Goal: Navigation & Orientation: Find specific page/section

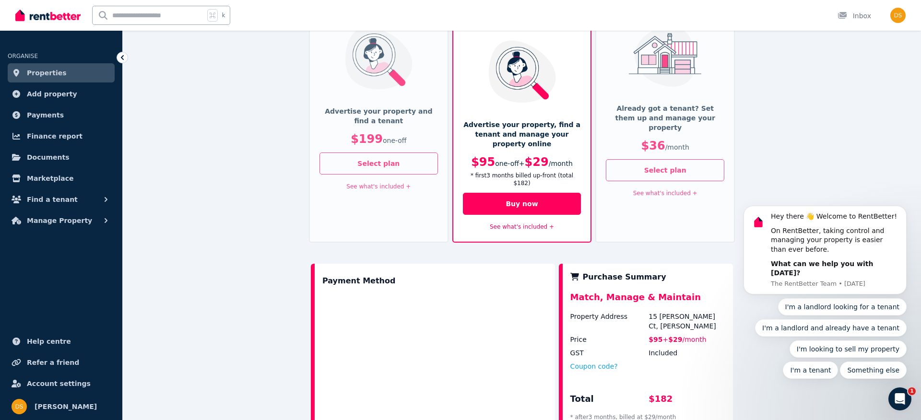
scroll to position [121, 0]
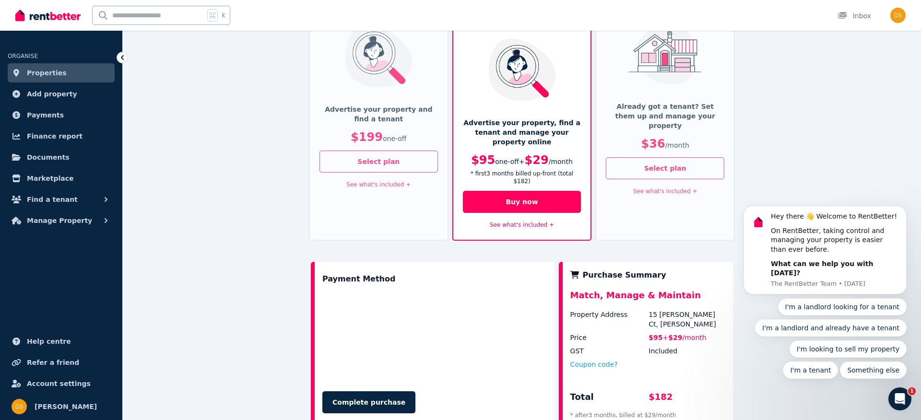
click at [679, 121] on div "Already got a tenant? Set them up and manage your property $36 / month" at bounding box center [665, 130] width 118 height 56
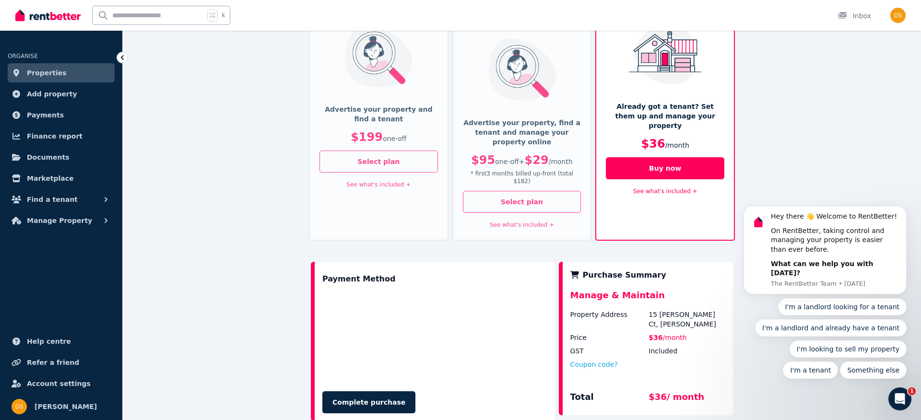
click at [661, 188] on link "See what's included +" at bounding box center [665, 191] width 64 height 7
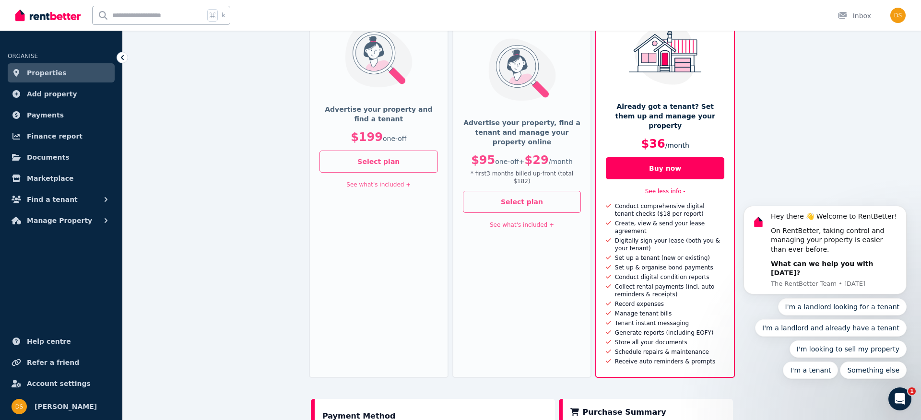
click at [533, 222] on link "See what's included +" at bounding box center [522, 225] width 64 height 7
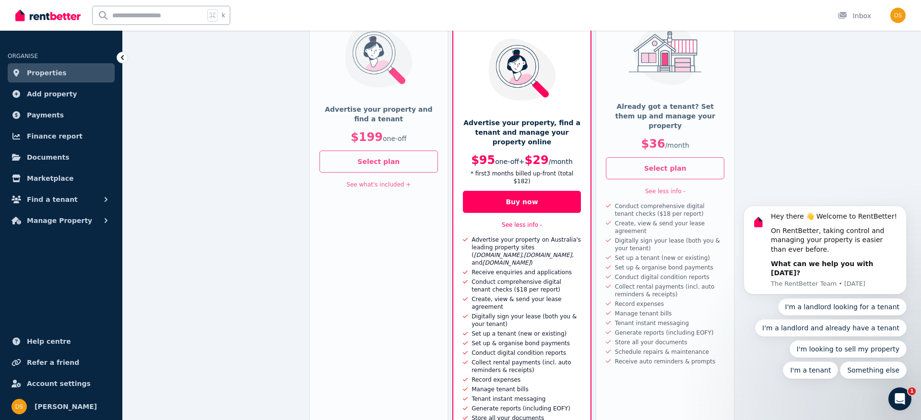
click at [666, 188] on link "See less info -" at bounding box center [665, 191] width 40 height 7
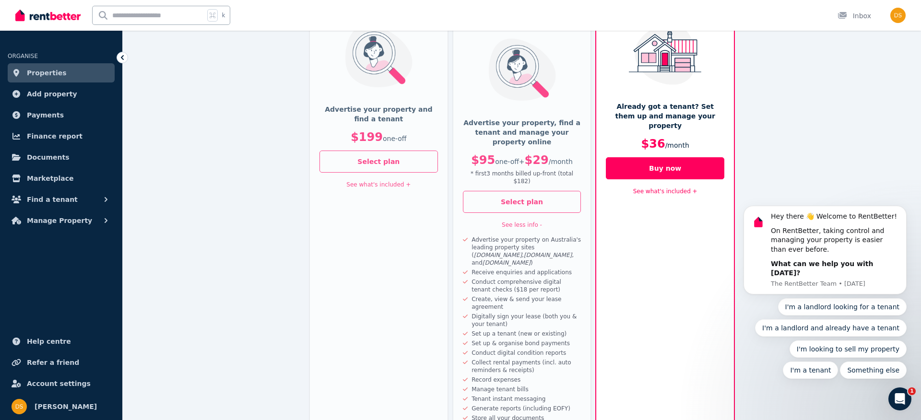
click at [664, 188] on link "See what's included +" at bounding box center [665, 191] width 64 height 7
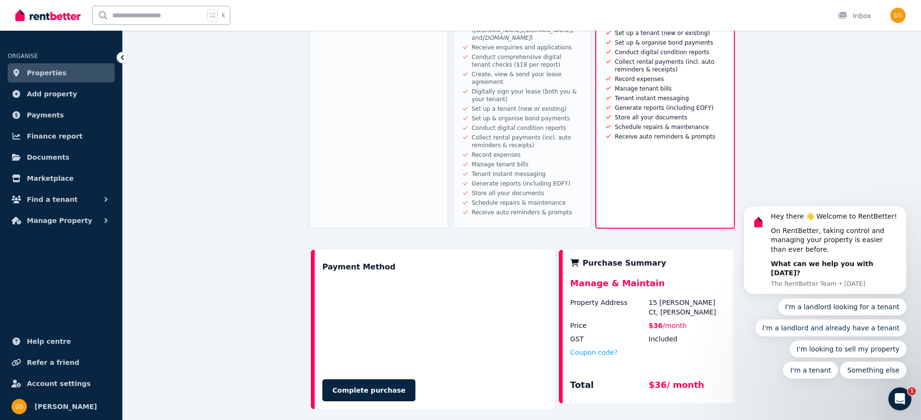
scroll to position [347, 0]
click at [51, 342] on span "Help centre" at bounding box center [49, 342] width 44 height 12
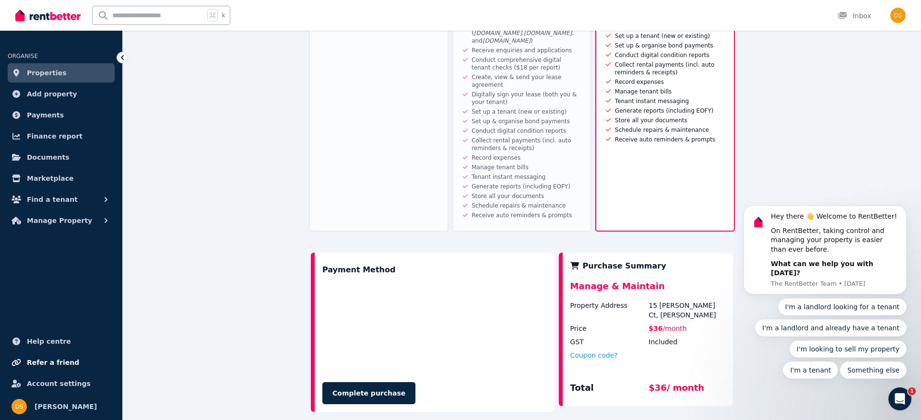
scroll to position [345, 0]
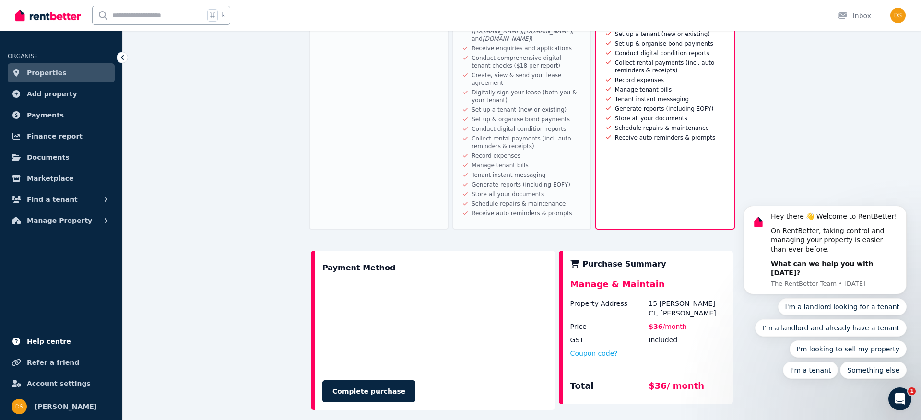
click at [41, 341] on span "Help centre" at bounding box center [49, 342] width 44 height 12
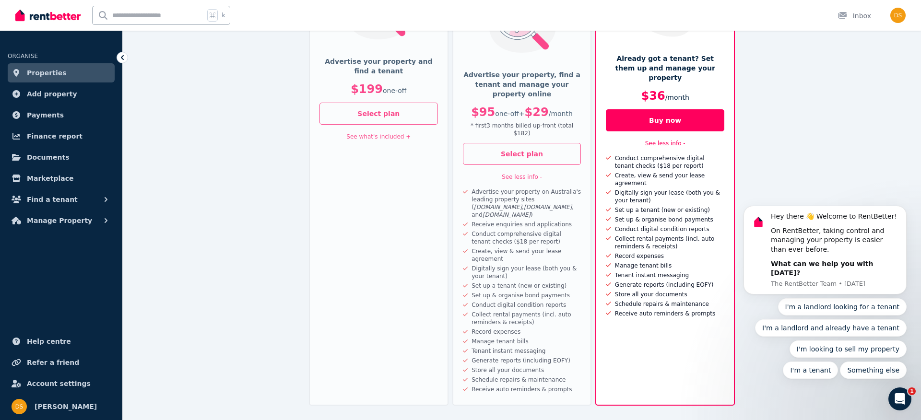
scroll to position [0, 0]
